Goal: Information Seeking & Learning: Learn about a topic

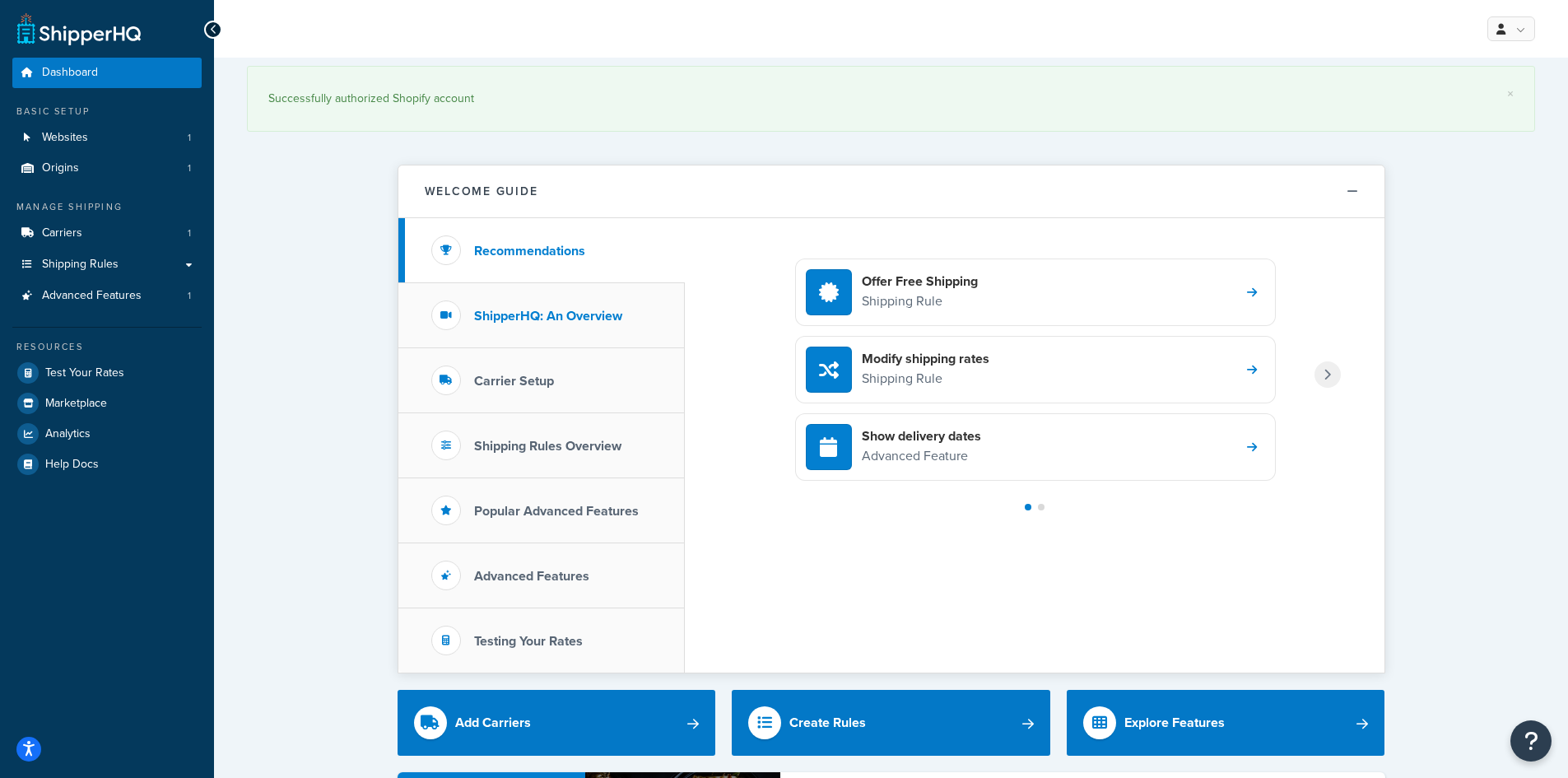
click at [555, 320] on h3 "ShipperHQ: An Overview" at bounding box center [548, 316] width 149 height 15
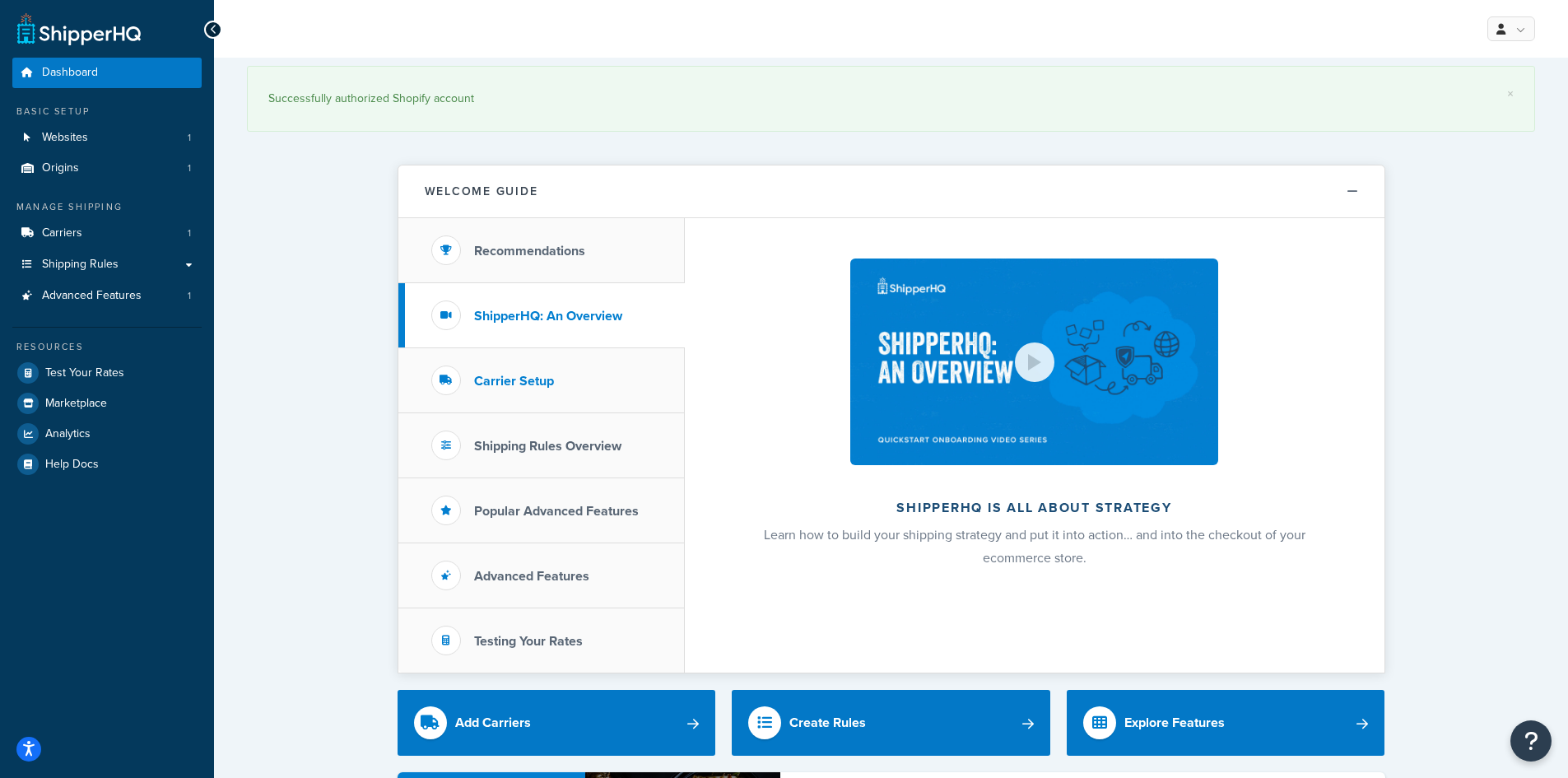
click at [562, 377] on li "Carrier Setup" at bounding box center [541, 381] width 286 height 65
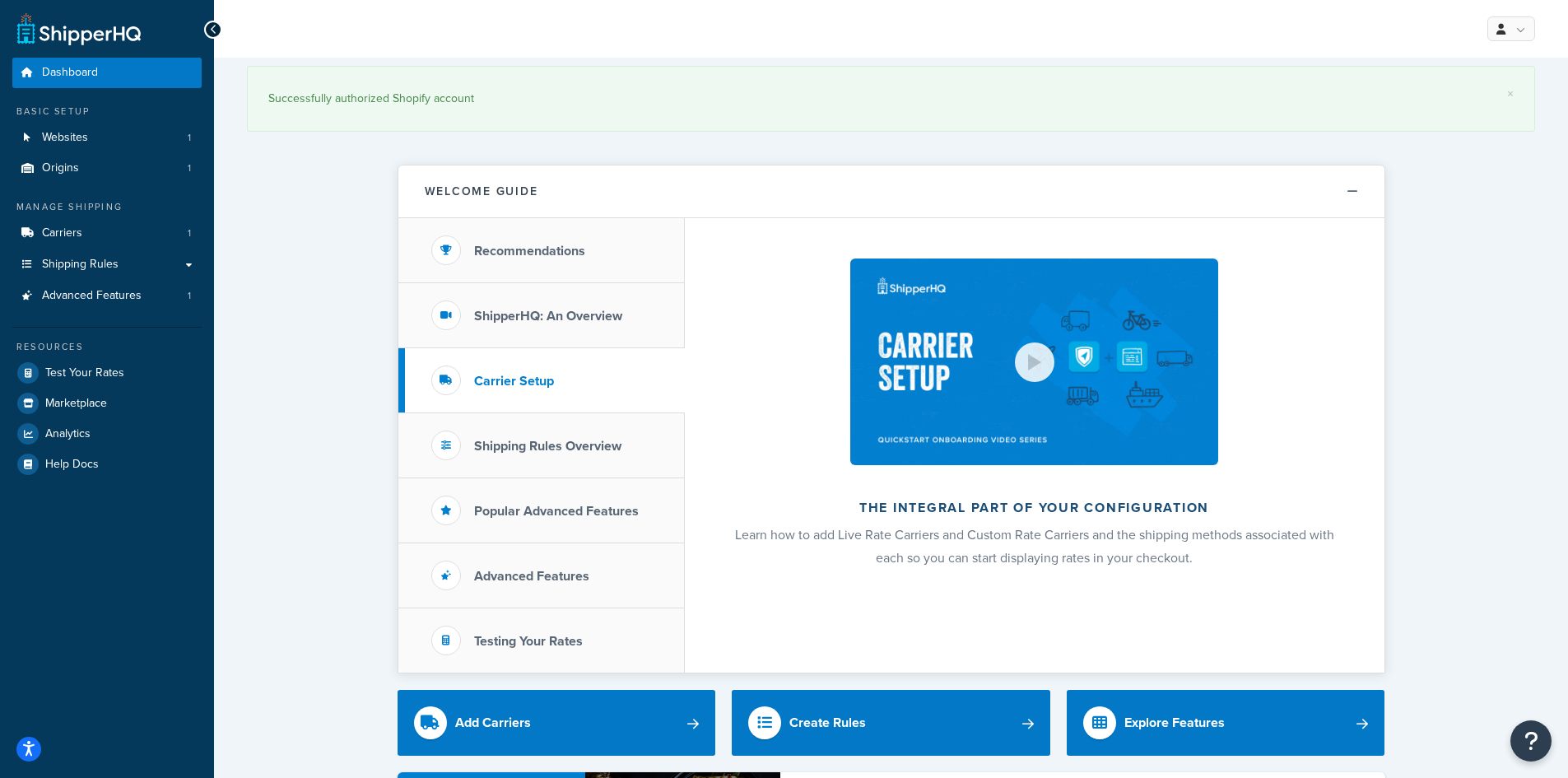
scroll to position [82, 0]
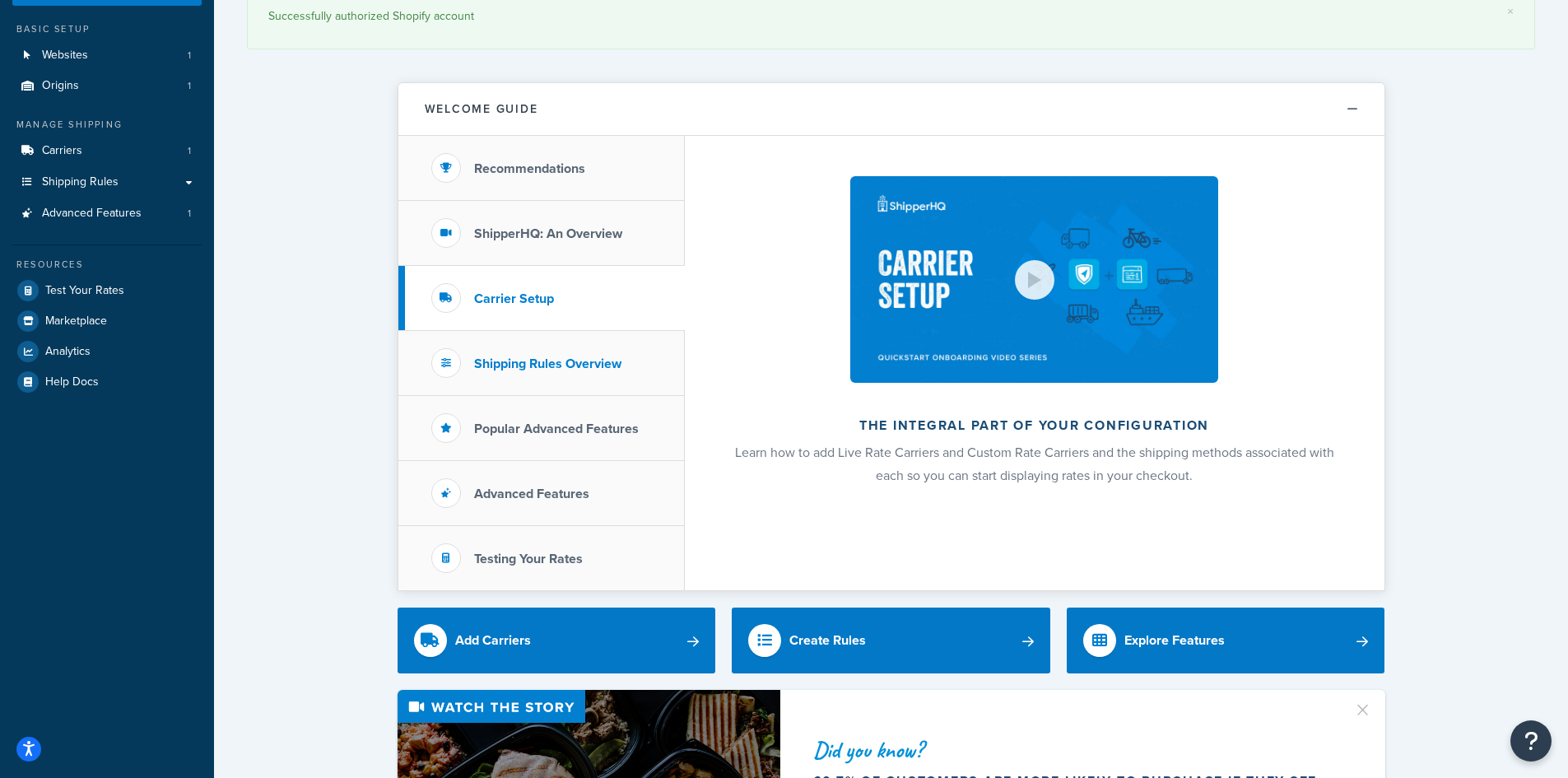
click at [600, 356] on h3 "Shipping Rules Overview" at bounding box center [547, 363] width 148 height 15
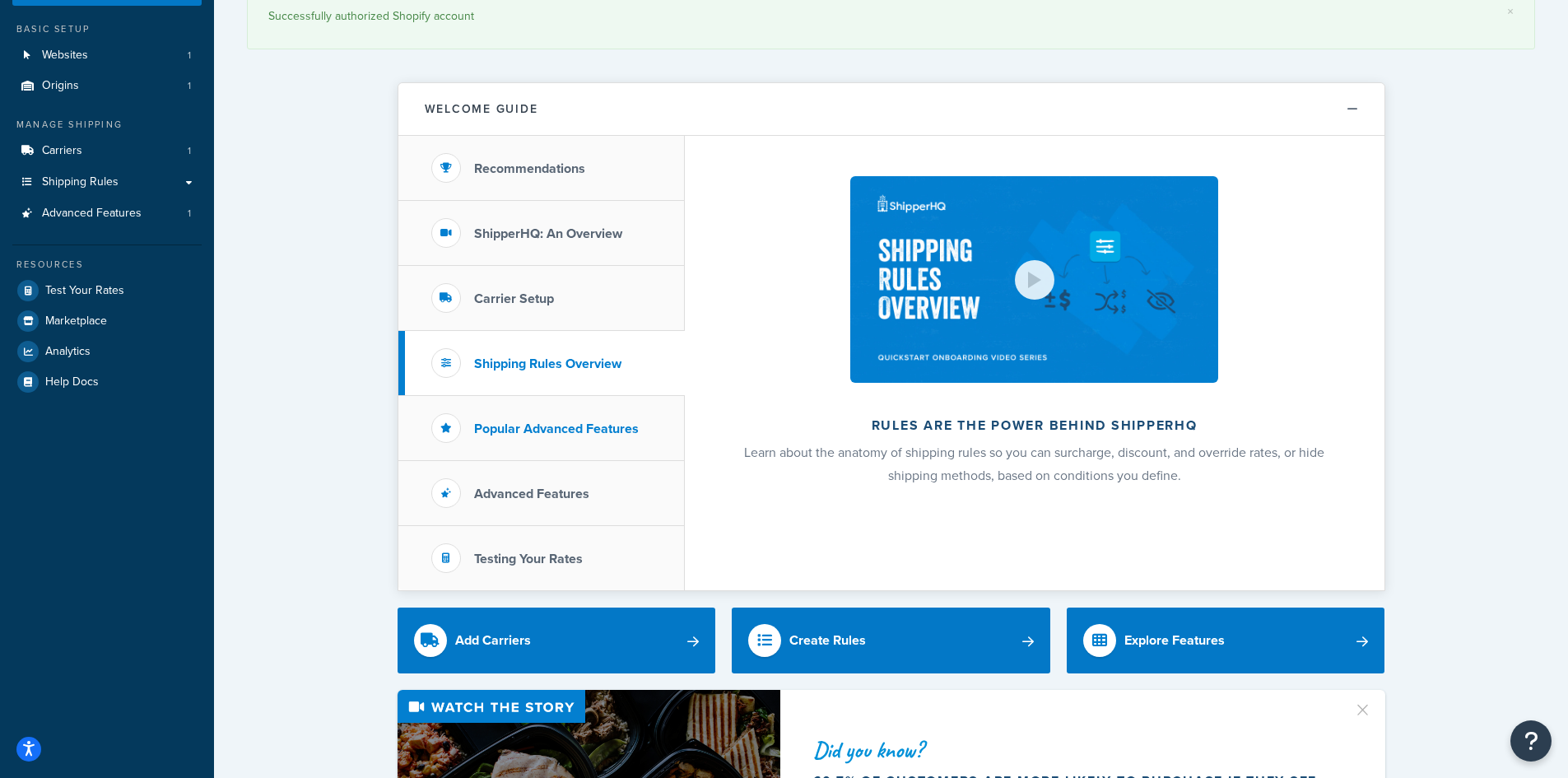
click at [576, 424] on h3 "Popular Advanced Features" at bounding box center [556, 429] width 165 height 15
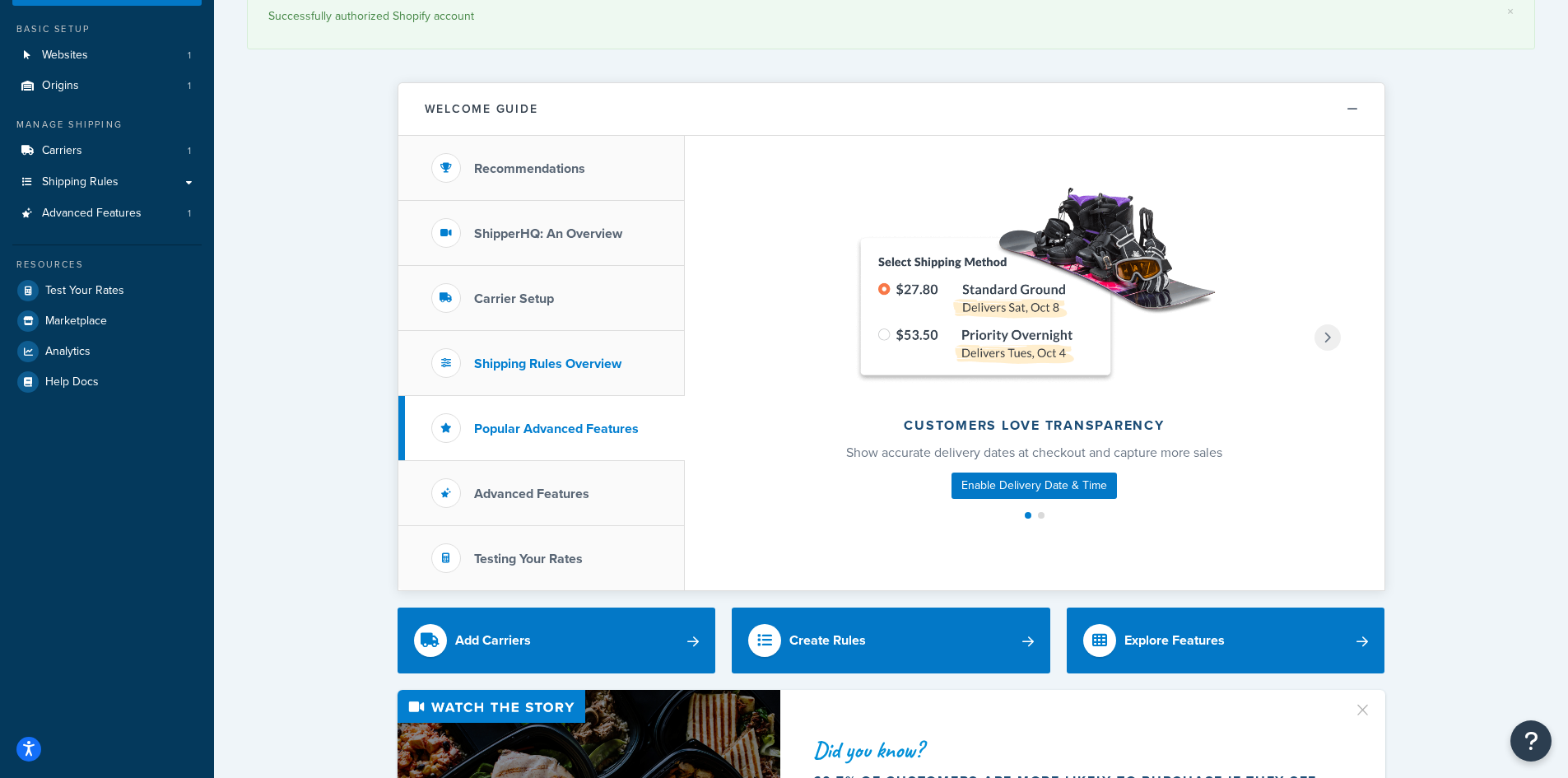
click at [585, 354] on li "Shipping Rules Overview" at bounding box center [541, 364] width 286 height 65
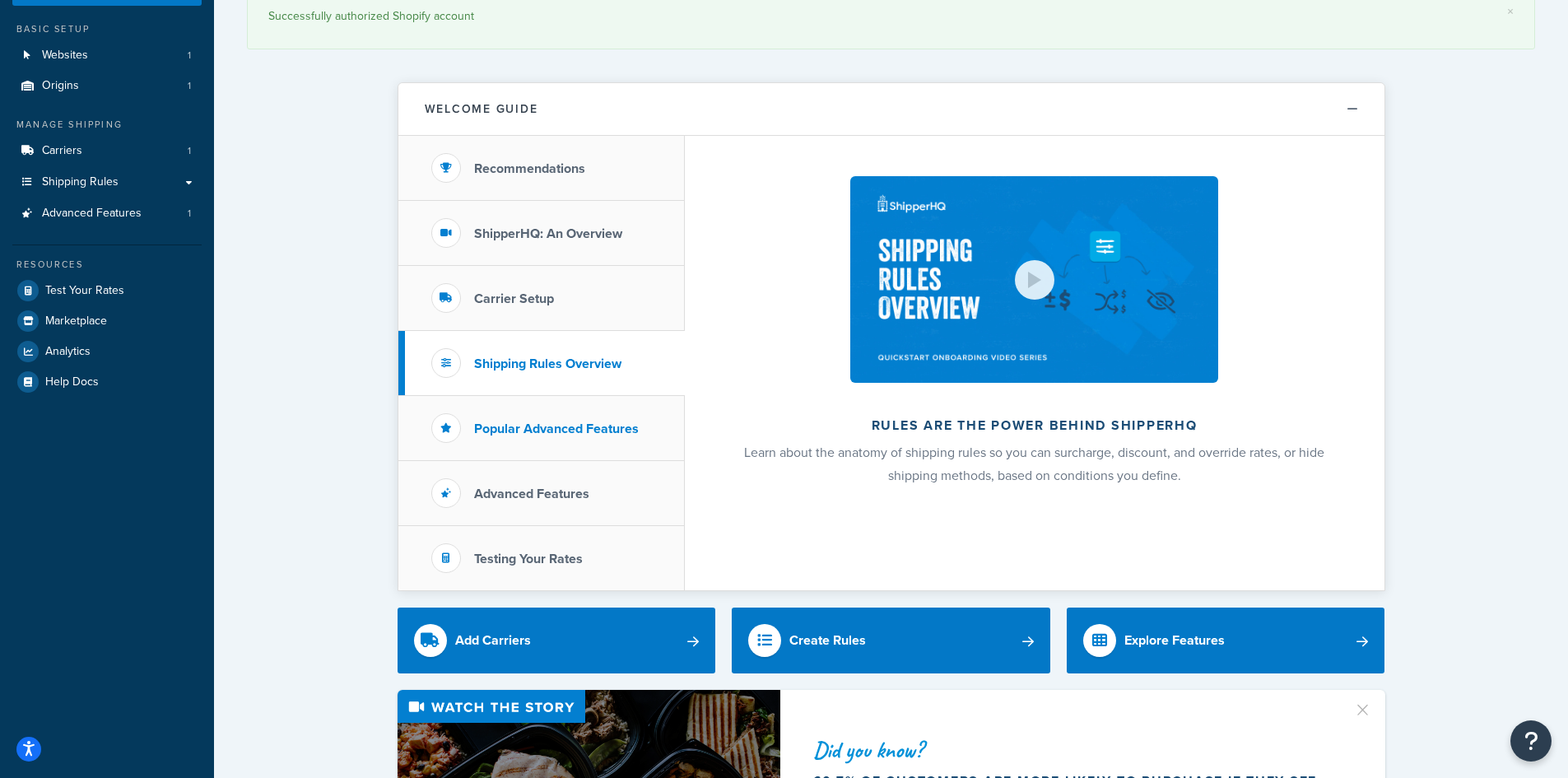
click at [573, 429] on h3 "Popular Advanced Features" at bounding box center [556, 429] width 165 height 15
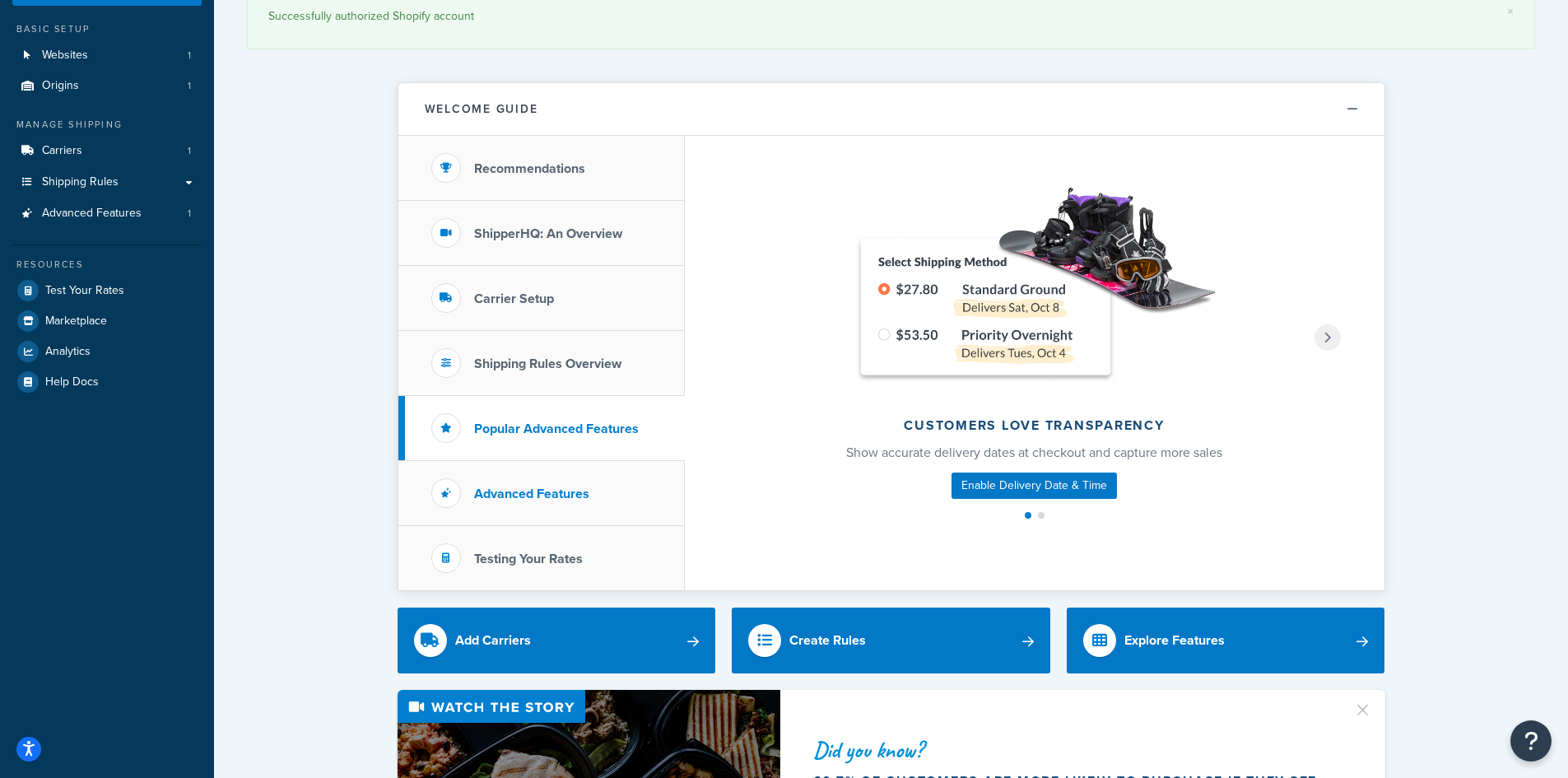
click at [566, 508] on li "Advanced Features" at bounding box center [541, 494] width 286 height 65
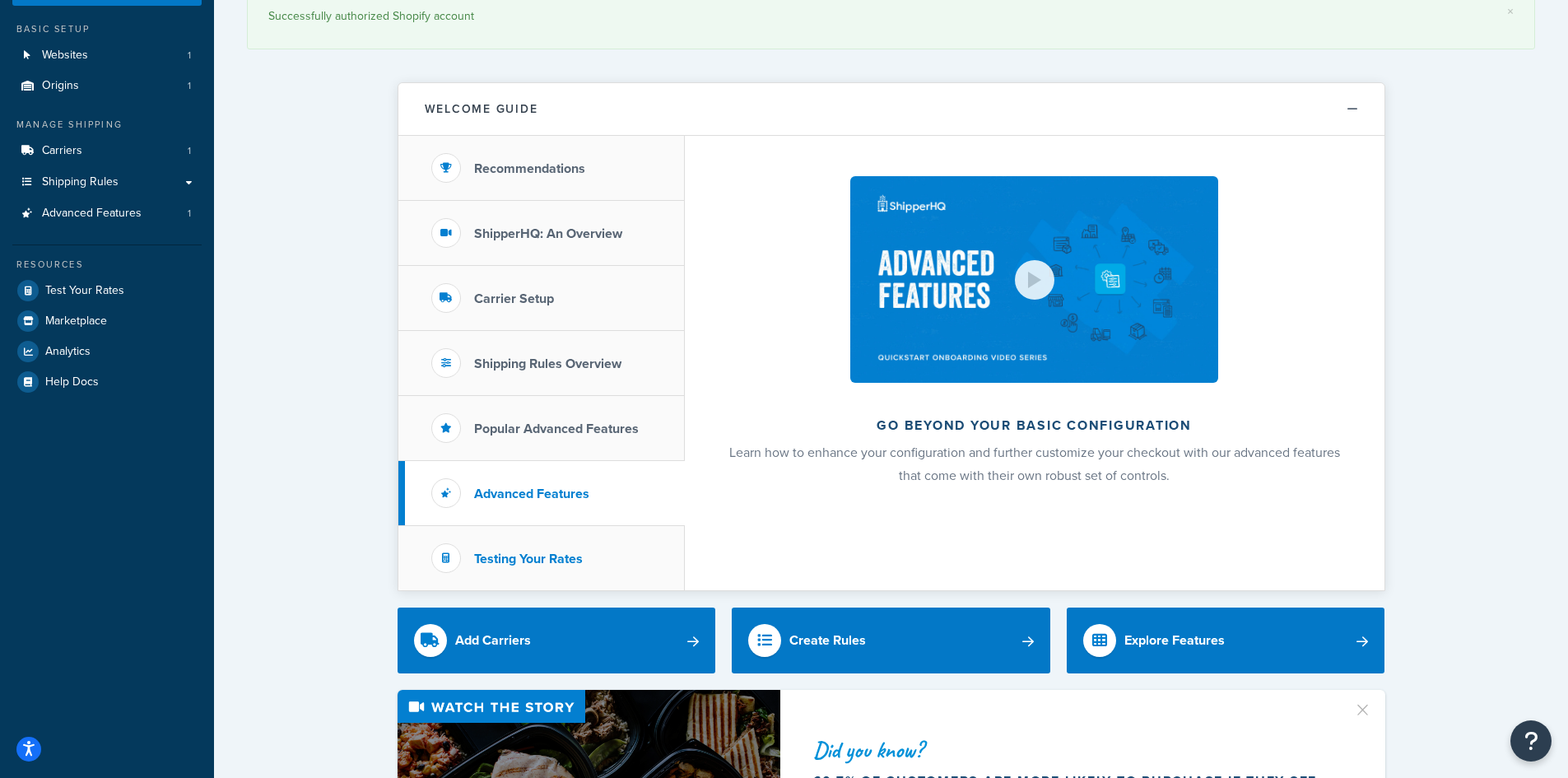
click at [565, 565] on h3 "Testing Your Rates" at bounding box center [528, 559] width 108 height 15
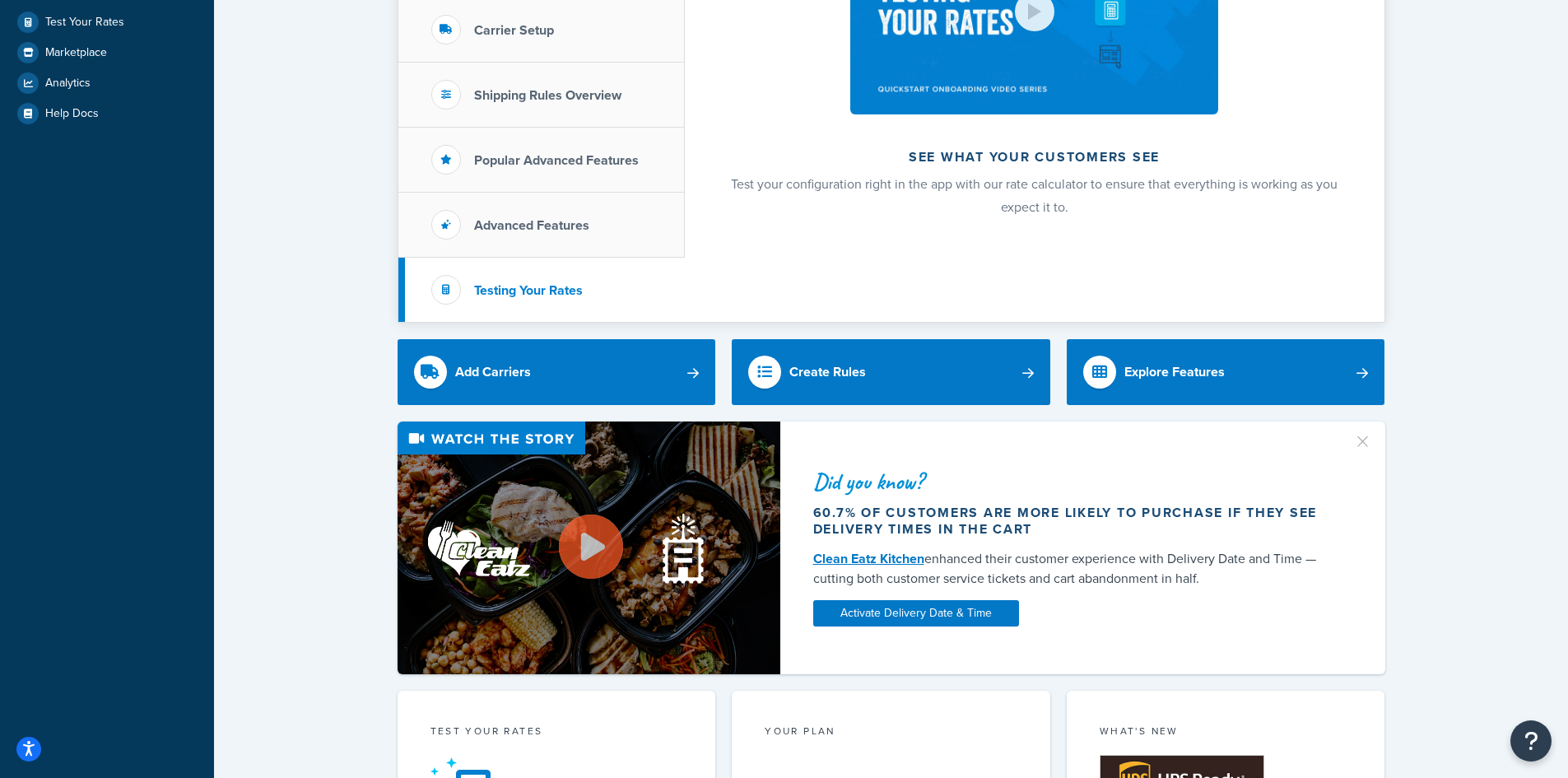
scroll to position [247, 0]
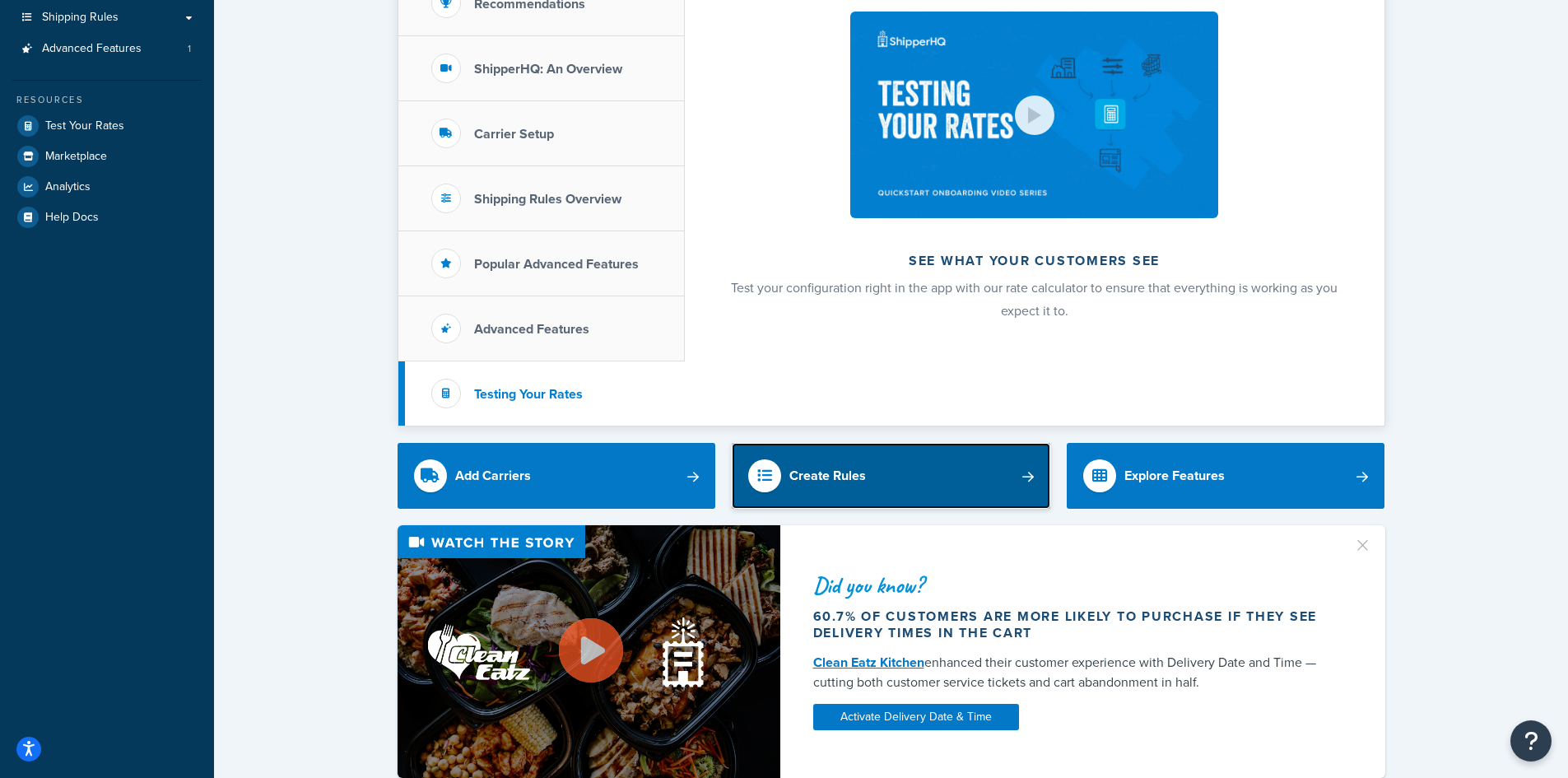
click at [833, 472] on div "Create Rules" at bounding box center [828, 476] width 77 height 23
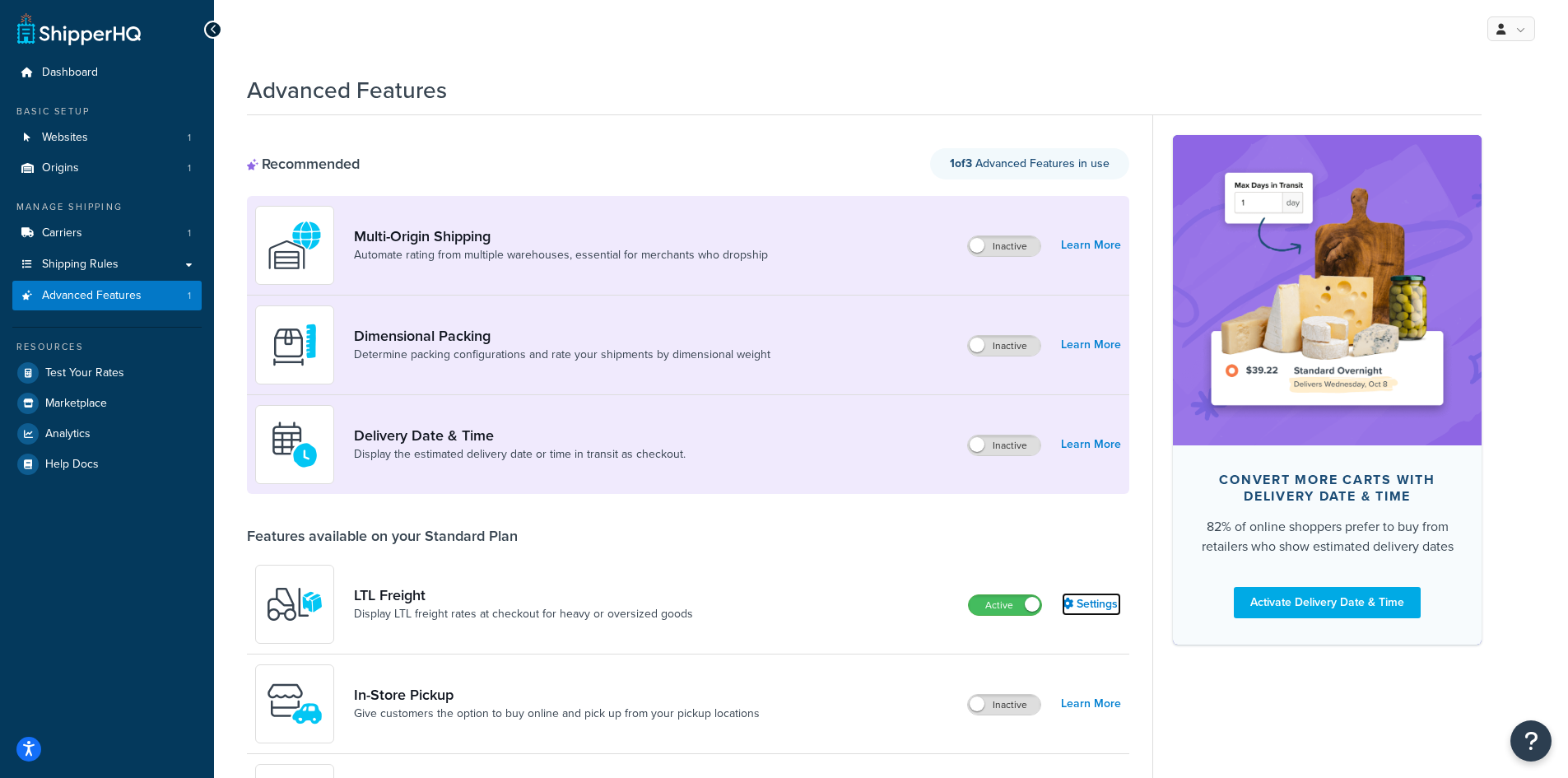
click at [1093, 610] on link "Settings" at bounding box center [1091, 604] width 59 height 23
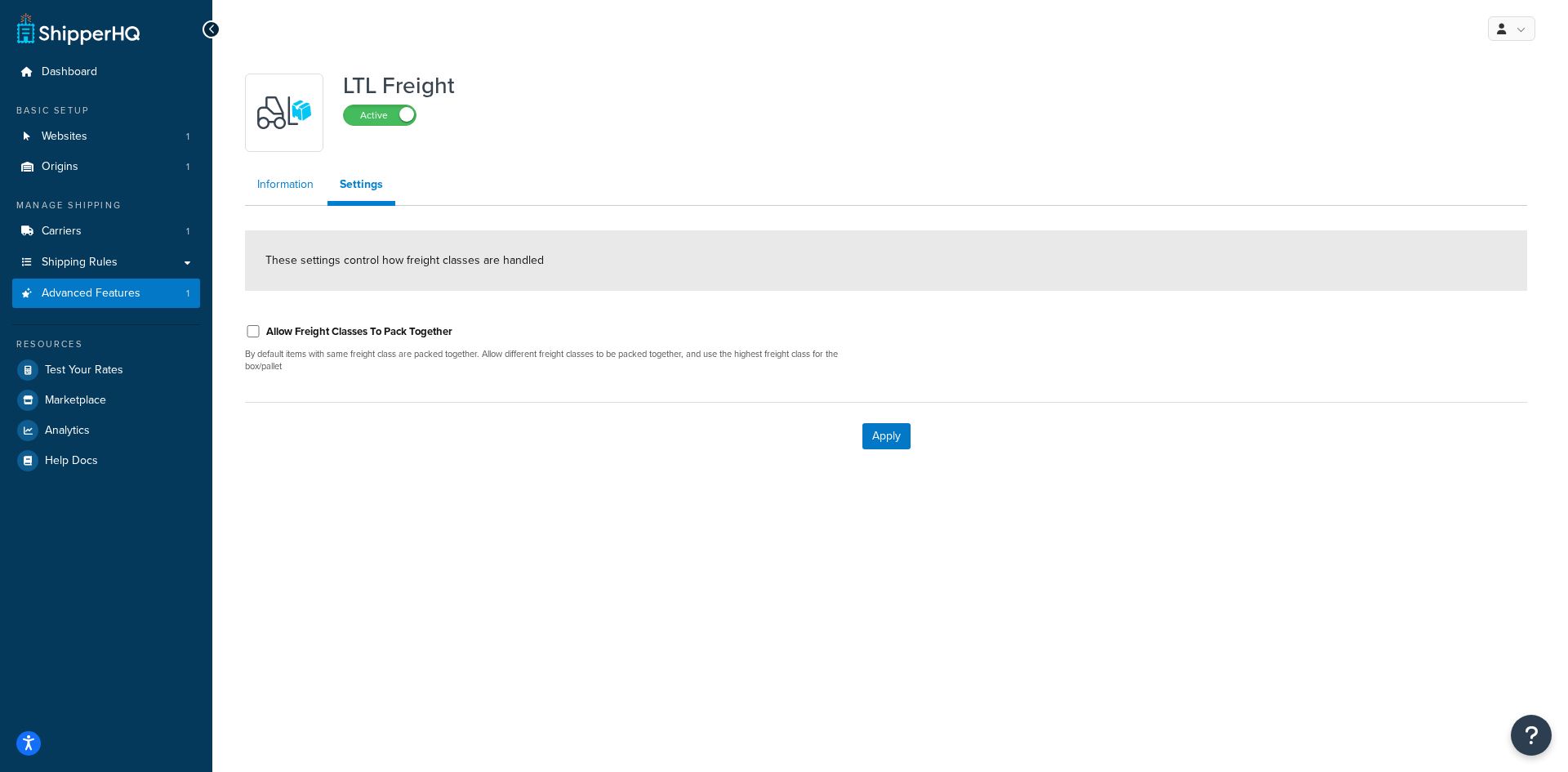
click at [276, 189] on link "Information" at bounding box center [285, 185] width 80 height 33
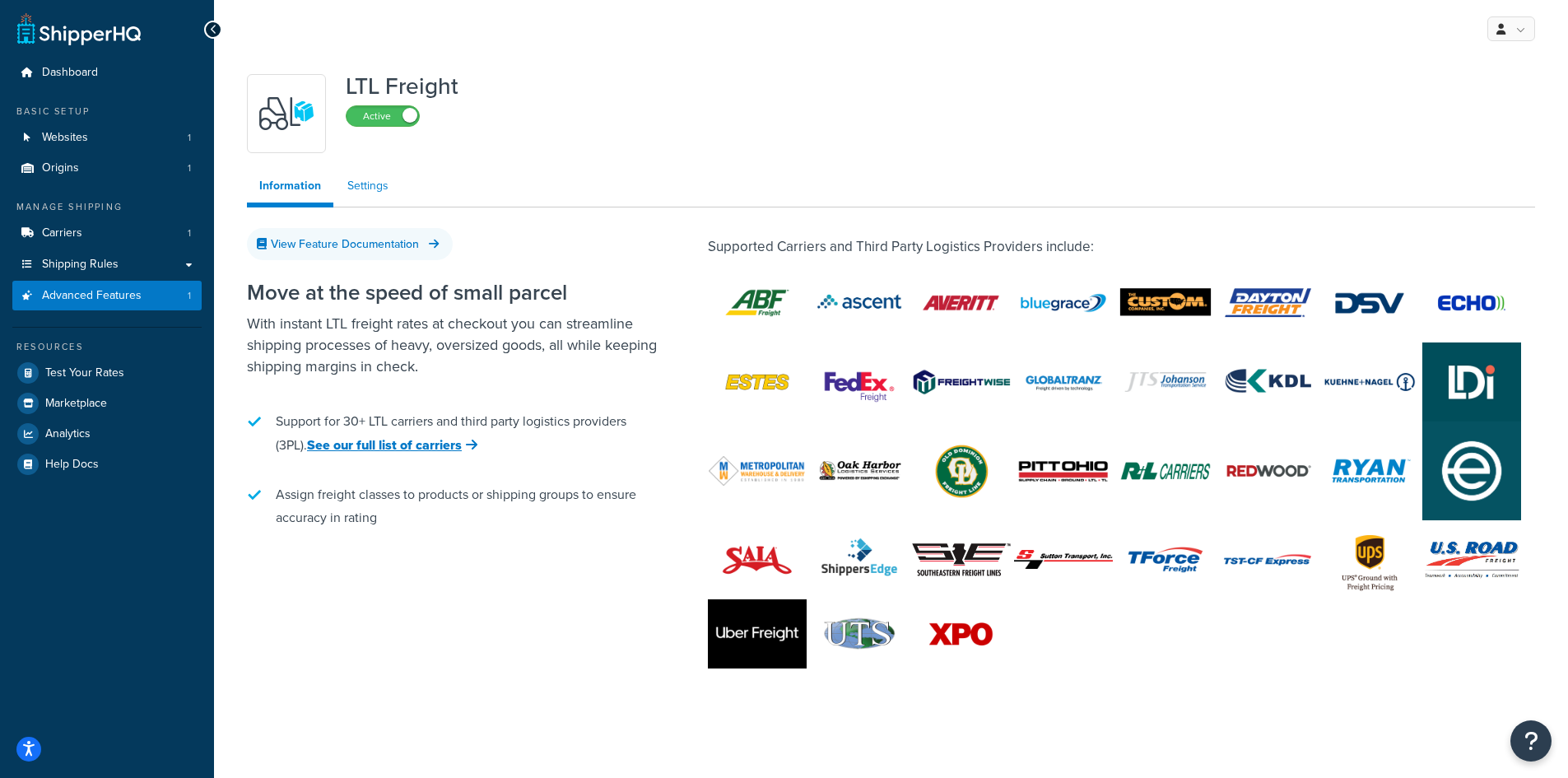
click at [371, 185] on link "Settings" at bounding box center [367, 186] width 66 height 33
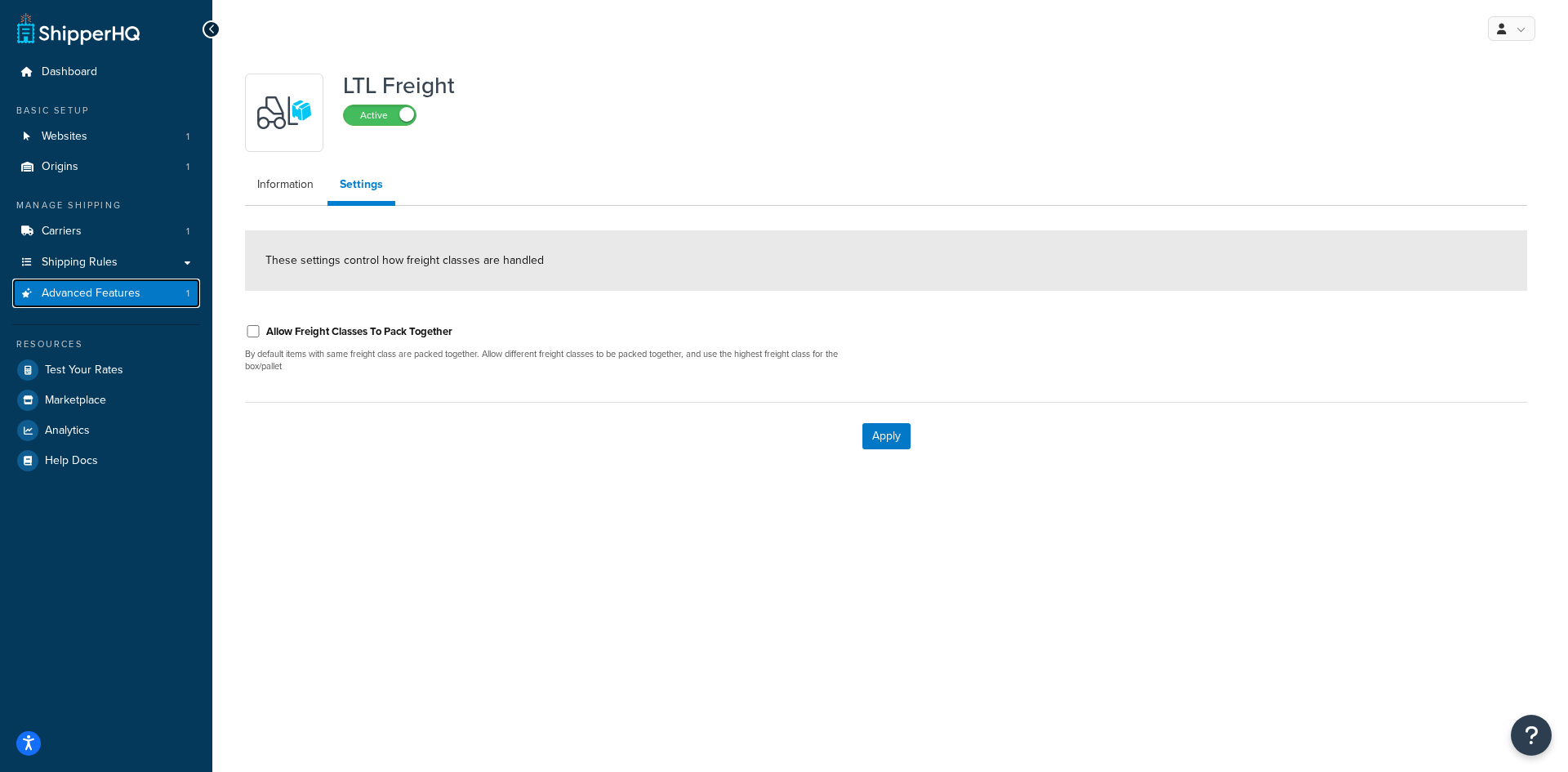
click at [107, 297] on span "Advanced Features" at bounding box center [91, 293] width 99 height 14
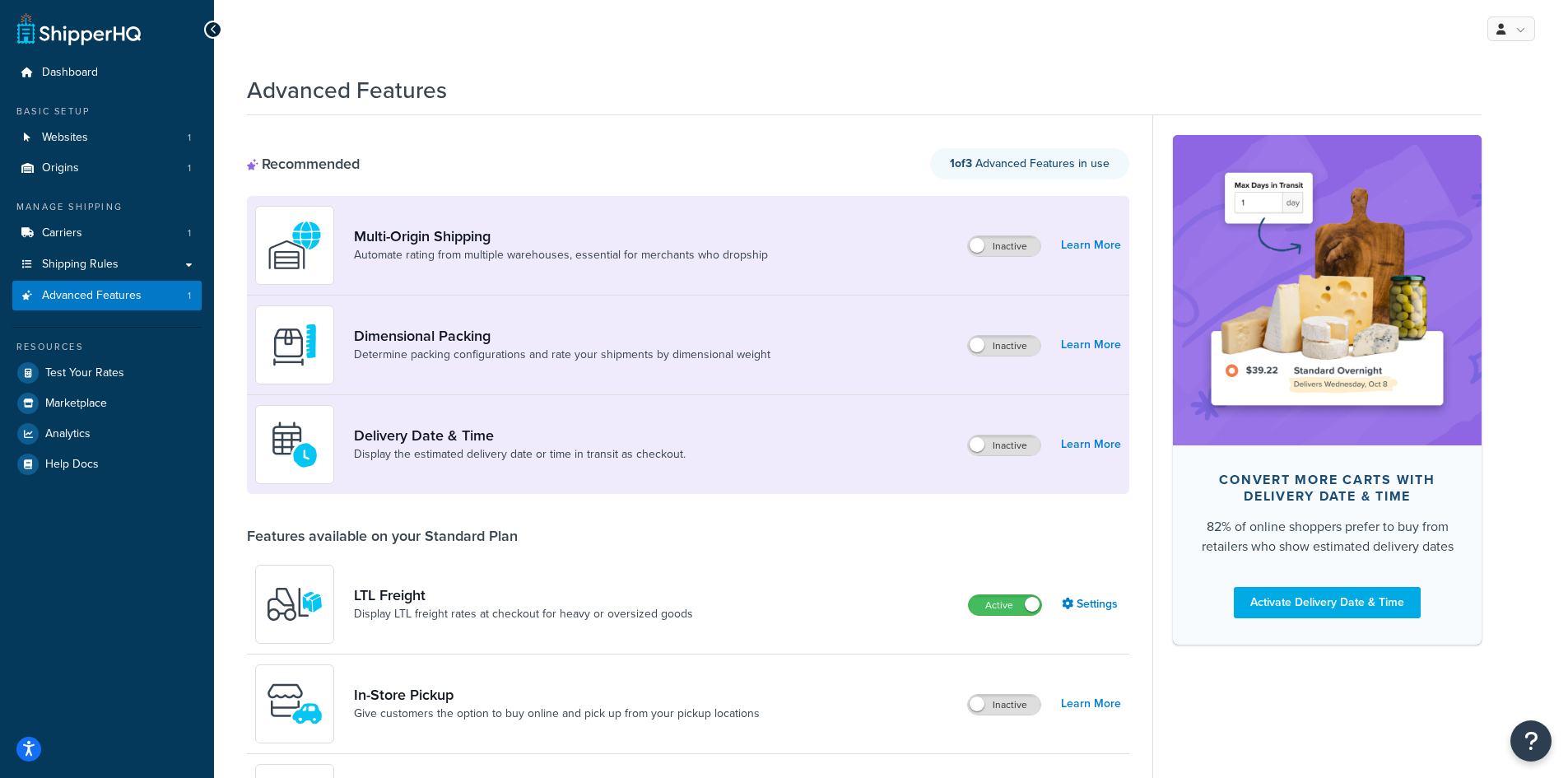
click at [735, 540] on div "Features available on your Standard Plan" at bounding box center [687, 535] width 882 height 18
click at [697, 530] on div "Features available on your Standard Plan" at bounding box center [687, 535] width 882 height 18
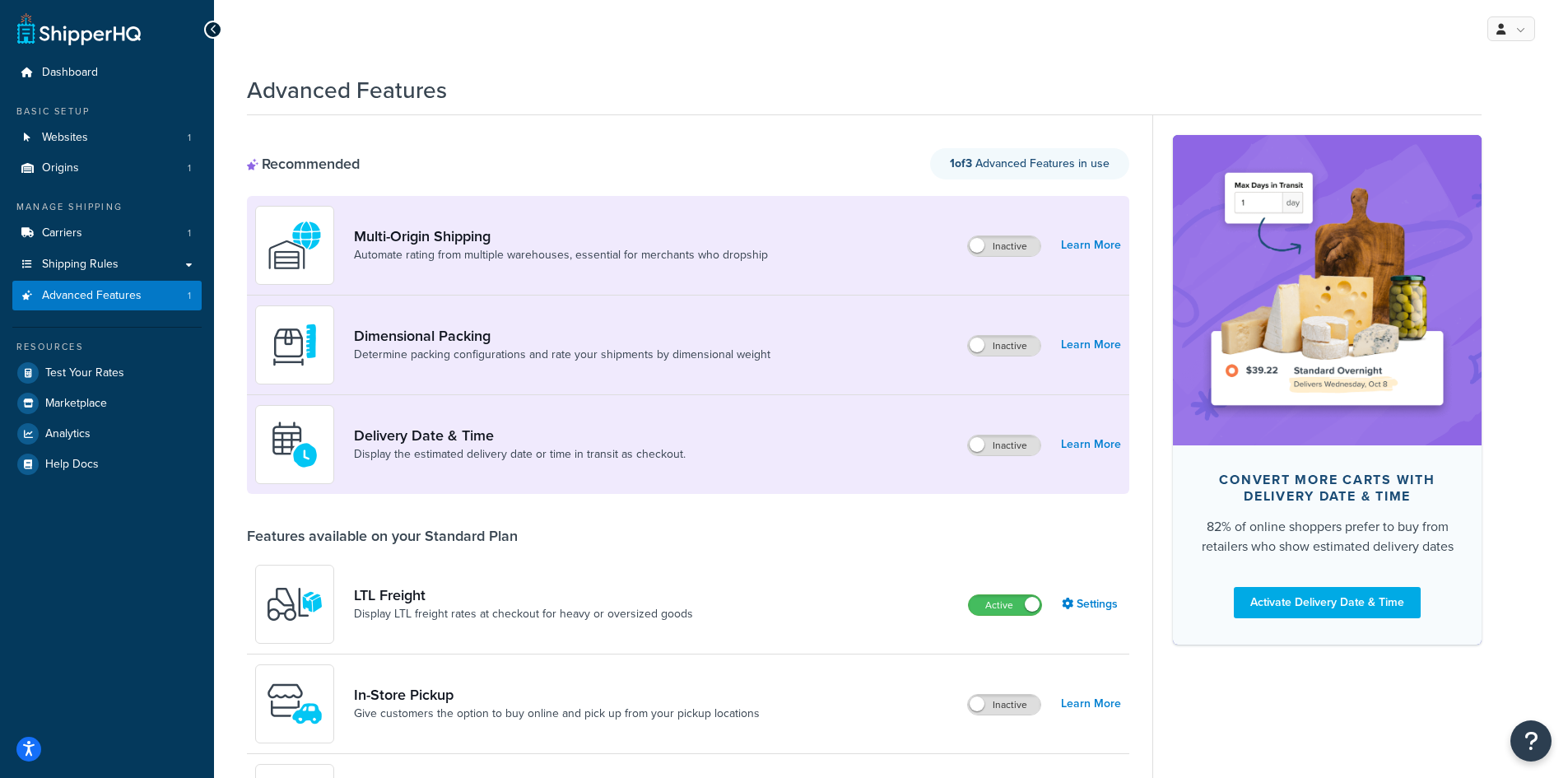
click at [697, 530] on div "Features available on your Standard Plan" at bounding box center [687, 535] width 882 height 18
